Goal: Task Accomplishment & Management: Use online tool/utility

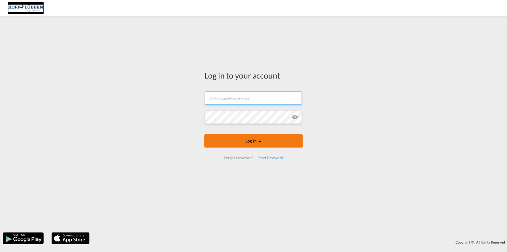
type input "[EMAIL_ADDRESS][PERSON_NAME][DOMAIN_NAME]"
click at [235, 137] on button "Log In" at bounding box center [253, 140] width 98 height 13
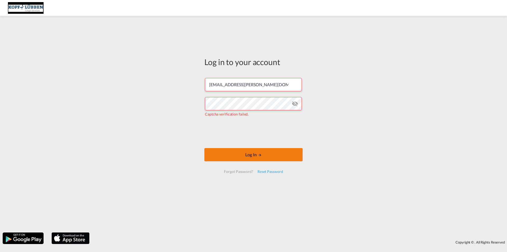
click at [223, 156] on button "Log In" at bounding box center [253, 154] width 98 height 13
